Goal: Check status: Check status

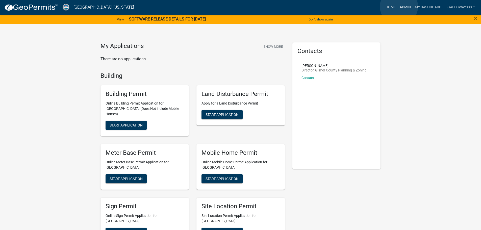
click at [399, 7] on link "Admin" at bounding box center [404, 8] width 15 height 10
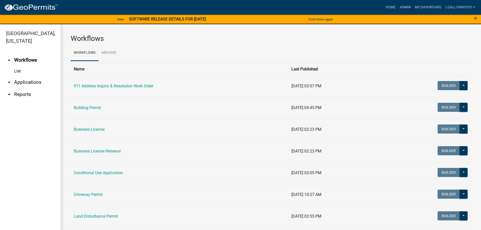
click at [29, 84] on link "arrow_drop_down Applications" at bounding box center [30, 82] width 61 height 12
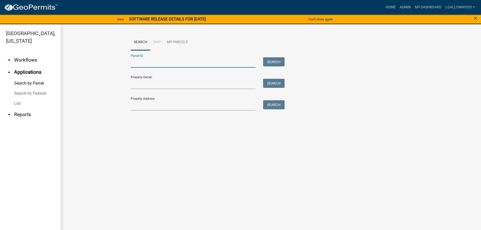
click at [158, 65] on input "Parcel ID:" at bounding box center [193, 62] width 125 height 10
type input "3082D-002B"
click at [271, 59] on button "Search" at bounding box center [273, 61] width 21 height 9
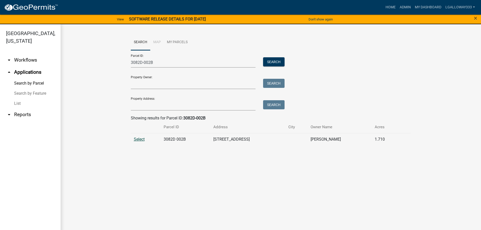
click at [134, 140] on span "Select" at bounding box center [139, 139] width 11 height 5
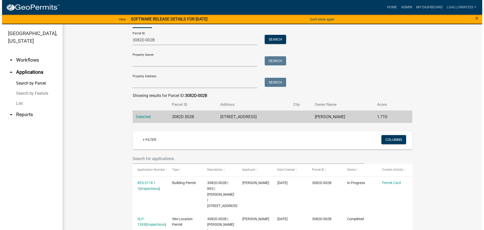
scroll to position [48, 0]
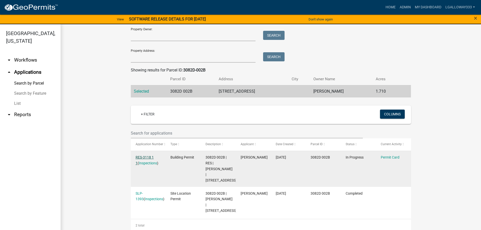
click at [138, 158] on link "RES-3118 1 1" at bounding box center [144, 160] width 18 height 10
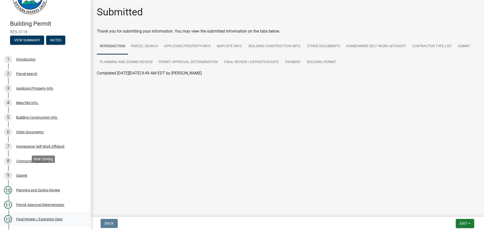
scroll to position [76, 0]
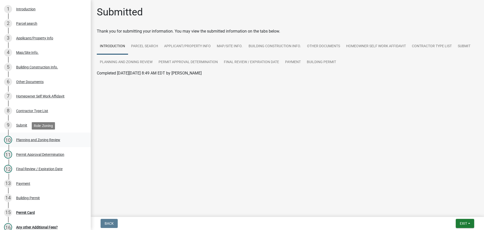
click at [46, 140] on div "Planning and Zoning Review" at bounding box center [38, 140] width 44 height 4
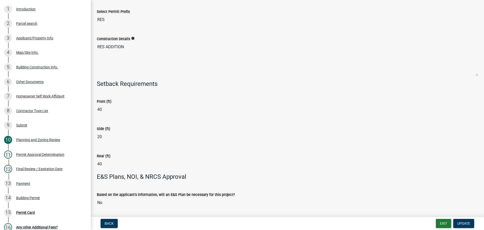
scroll to position [1009, 0]
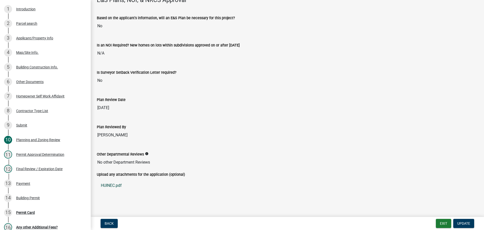
click at [109, 183] on link "HUINEC.pdf" at bounding box center [287, 185] width 381 height 12
